Goal: Task Accomplishment & Management: Manage account settings

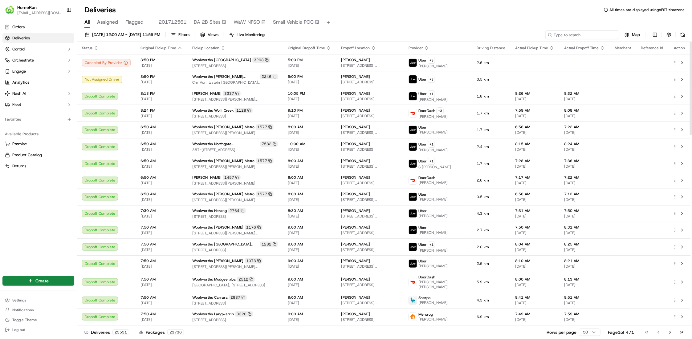
click at [597, 36] on input at bounding box center [582, 34] width 74 height 9
paste input "270550814"
type input "270550814"
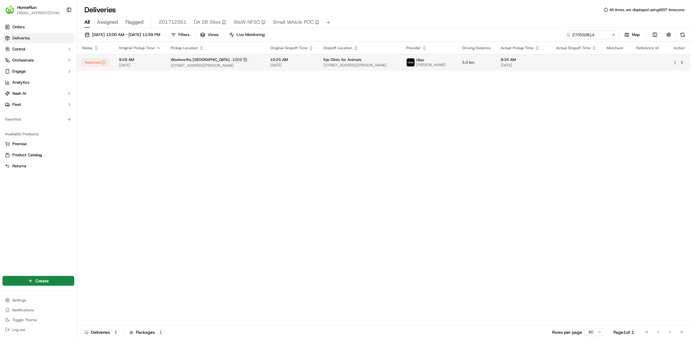
click at [396, 63] on span "[STREET_ADDRESS][PERSON_NAME]" at bounding box center [359, 65] width 73 height 5
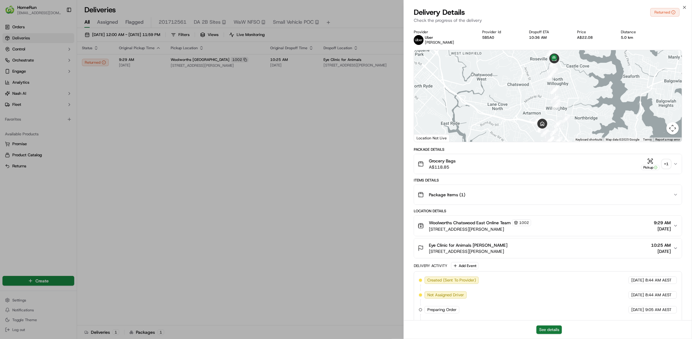
click at [549, 331] on button "See details" at bounding box center [549, 330] width 26 height 9
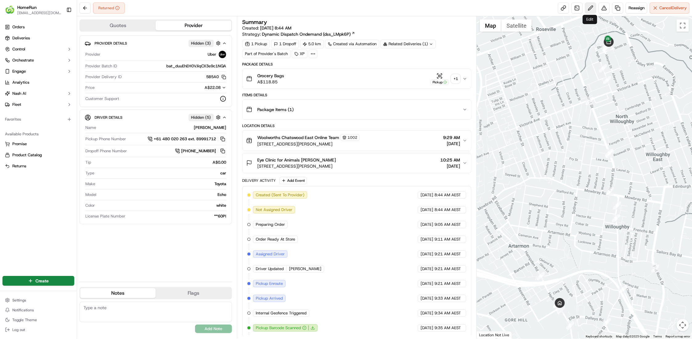
click at [591, 10] on button at bounding box center [590, 7] width 11 height 11
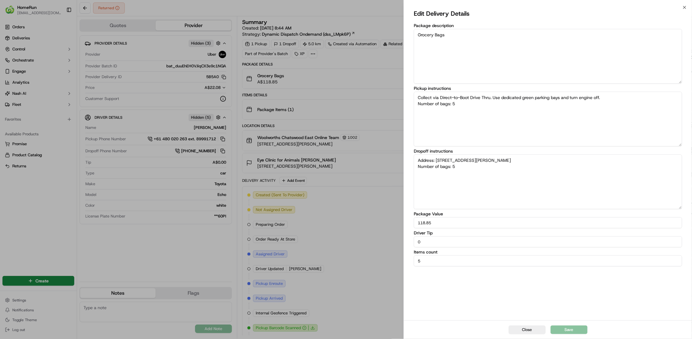
click at [503, 185] on textarea "Address: 53 Herbert Street Number of bags: 5" at bounding box center [548, 182] width 268 height 55
drag, startPoint x: 535, startPoint y: 167, endPoint x: 407, endPoint y: 160, distance: 128.3
click at [398, 160] on body "HomeRun tsurace1@woolworths.com.au Toggle Sidebar Orders Deliveries Control Orc…" at bounding box center [346, 169] width 692 height 339
click at [513, 178] on textarea "Address: 53 Herbert Street Number of bags: 5" at bounding box center [548, 182] width 268 height 55
drag, startPoint x: 521, startPoint y: 177, endPoint x: 403, endPoint y: 158, distance: 119.6
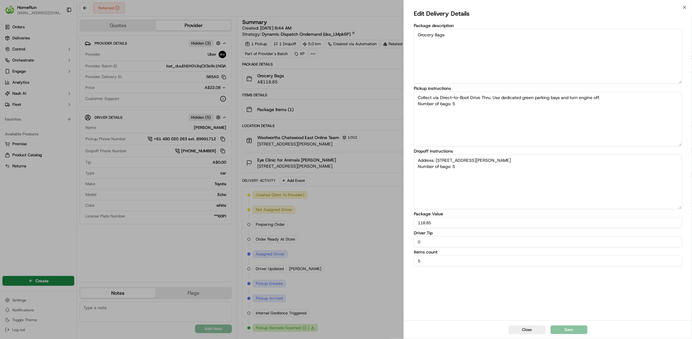
click at [403, 158] on div "Close Edit Delivery Details Package description Grocery Bags Pickup instruction…" at bounding box center [547, 169] width 288 height 339
type textarea "Collect via Direct-to-Boot Drive Thru. Use dedicated green parking bays and tur…"
click at [457, 172] on textarea "Dropoff instructions" at bounding box center [548, 182] width 268 height 55
type textarea "ENTRANCE OF CLEG STREET, DELIVERY TO EYE CLINIC FOR ANIMALS - CALL IF LOST"
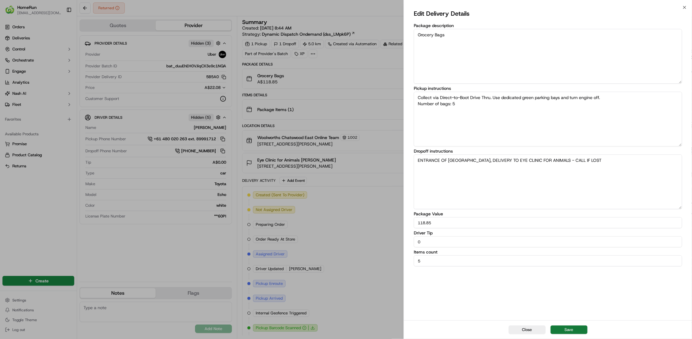
click at [567, 331] on button "Save" at bounding box center [568, 330] width 37 height 9
type textarea "Collect via Direct-to-Boot Drive Thru. Use dedicated green parking bays and tur…"
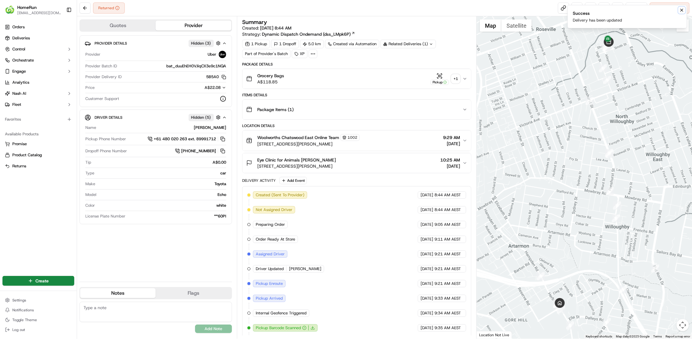
click at [680, 12] on icon "Notifications (F8)" at bounding box center [681, 10] width 5 height 5
click at [641, 12] on button "Reassign" at bounding box center [636, 7] width 22 height 11
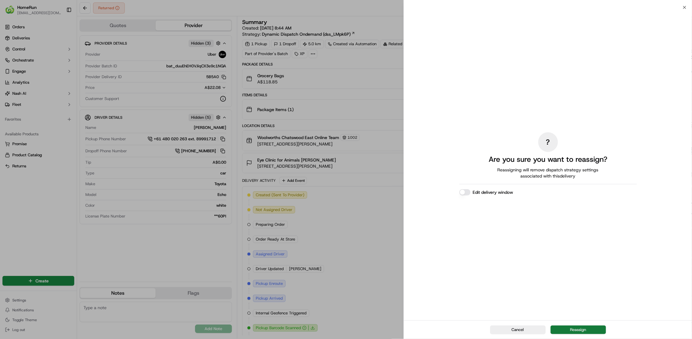
click at [592, 330] on button "Reassign" at bounding box center [577, 330] width 55 height 9
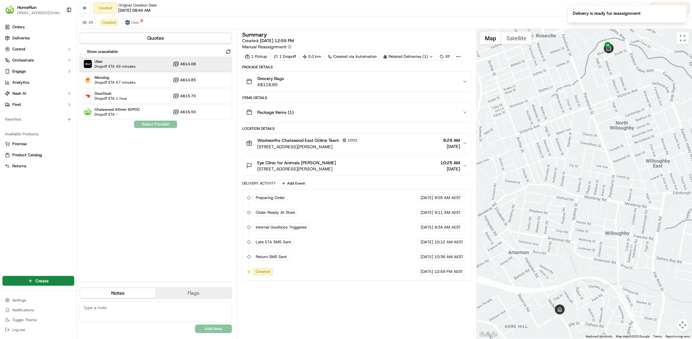
click at [141, 66] on div "Uber Dropoff ETA 49 minutes A$14.08" at bounding box center [155, 64] width 152 height 15
click at [154, 126] on button "Assign Provider" at bounding box center [156, 124] width 44 height 7
